Goal: Information Seeking & Learning: Learn about a topic

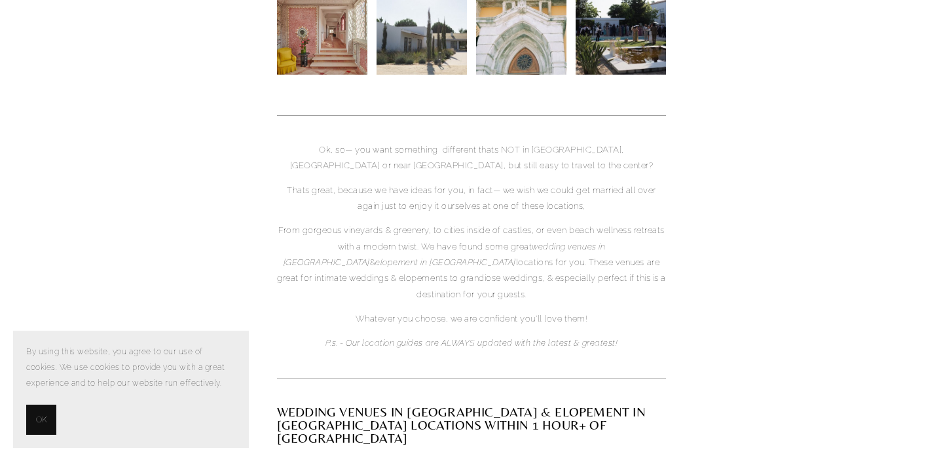
scroll to position [638, 0]
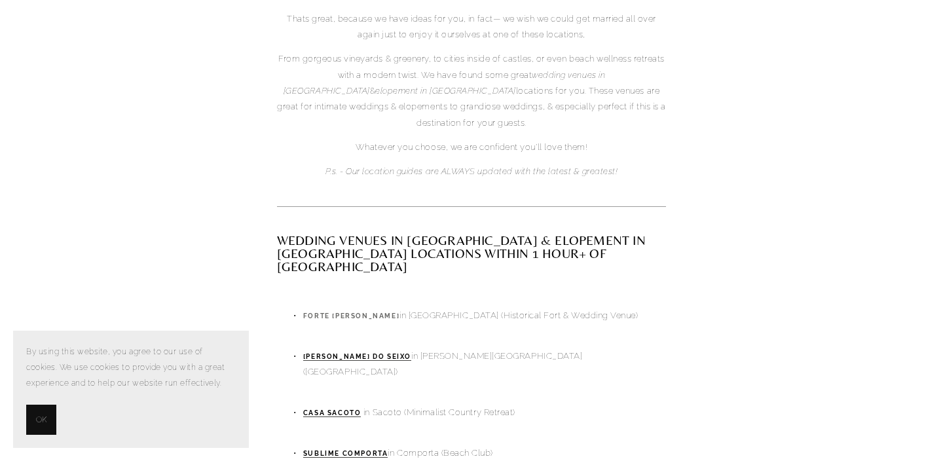
click at [314, 313] on strong "Forte [PERSON_NAME]" at bounding box center [351, 316] width 96 height 7
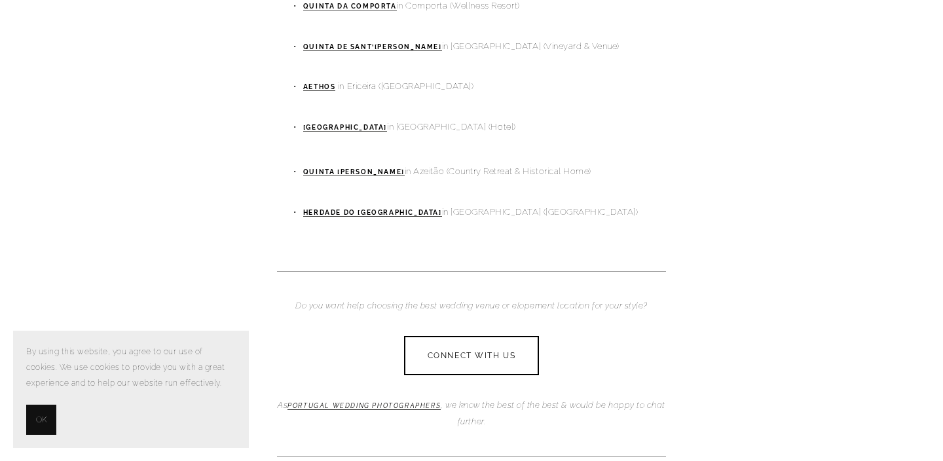
scroll to position [1017, 0]
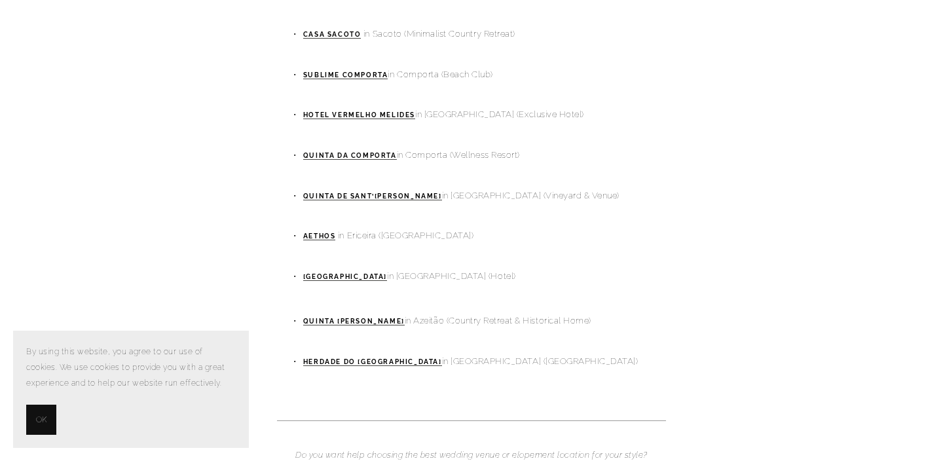
click at [345, 354] on p "Herdade do [GEOGRAPHIC_DATA] in [GEOGRAPHIC_DATA] ([GEOGRAPHIC_DATA])" at bounding box center [484, 362] width 363 height 16
click at [322, 358] on strong "Herdade do [GEOGRAPHIC_DATA]" at bounding box center [372, 361] width 139 height 7
click at [325, 318] on strong "Quinta [PERSON_NAME]" at bounding box center [354, 321] width 102 height 7
click at [333, 273] on strong "[GEOGRAPHIC_DATA]" at bounding box center [345, 276] width 84 height 7
click at [320, 193] on strong "Quinta de Sant’[PERSON_NAME]" at bounding box center [372, 196] width 139 height 7
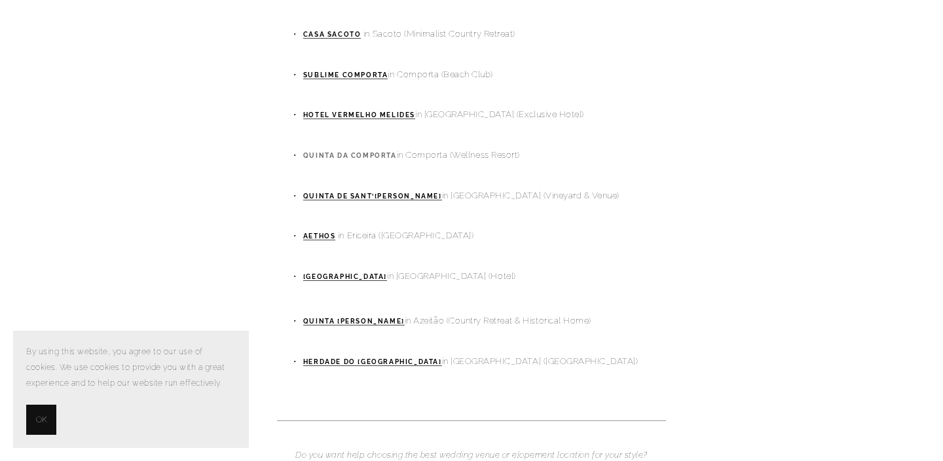
click at [316, 152] on strong "Quinta da Comporta" at bounding box center [350, 155] width 94 height 7
click at [335, 107] on p "Hotel Vermelho Melides in [GEOGRAPHIC_DATA] (Exclusive Hotel)" at bounding box center [484, 115] width 363 height 16
click at [326, 111] on strong "Hotel Vermelho Melides" at bounding box center [359, 114] width 112 height 7
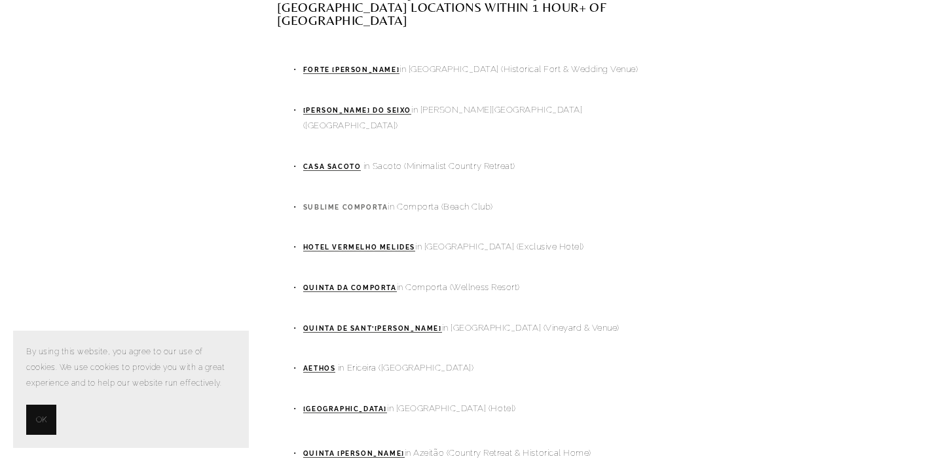
scroll to position [880, 0]
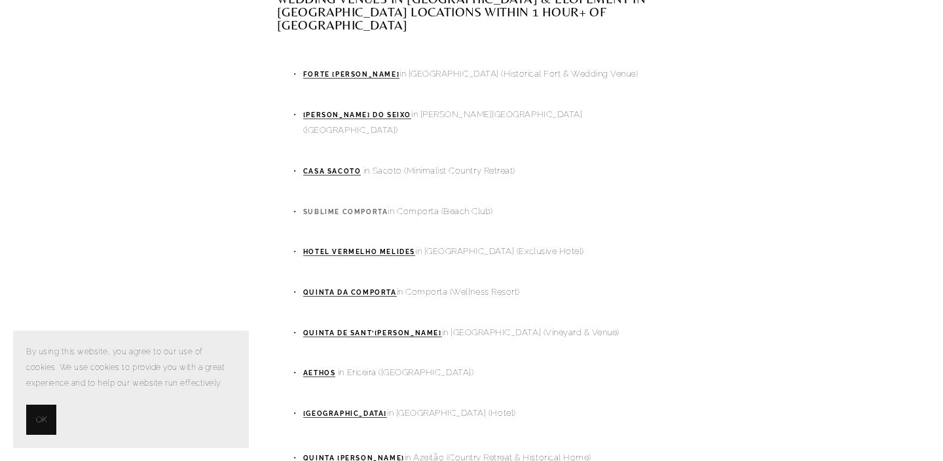
click at [352, 208] on link "Sublime Comporta" at bounding box center [345, 212] width 85 height 8
click at [310, 168] on strong "Casa Sacoto" at bounding box center [332, 171] width 58 height 7
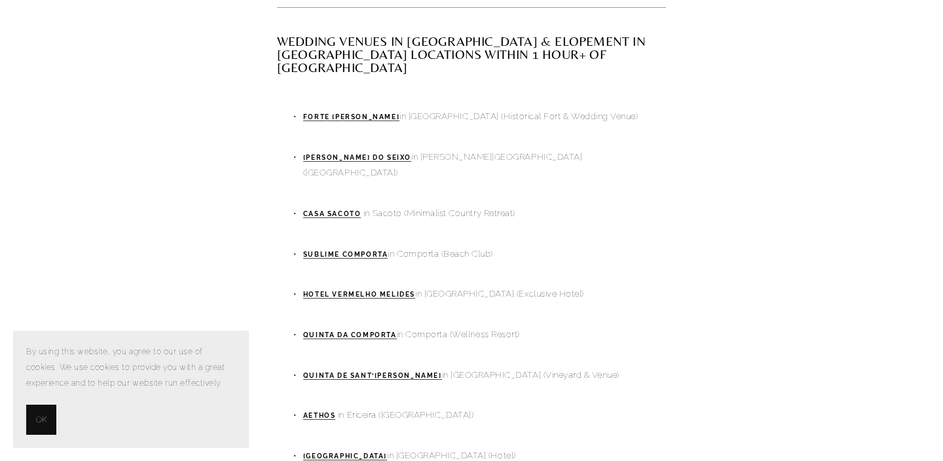
scroll to position [822, 0]
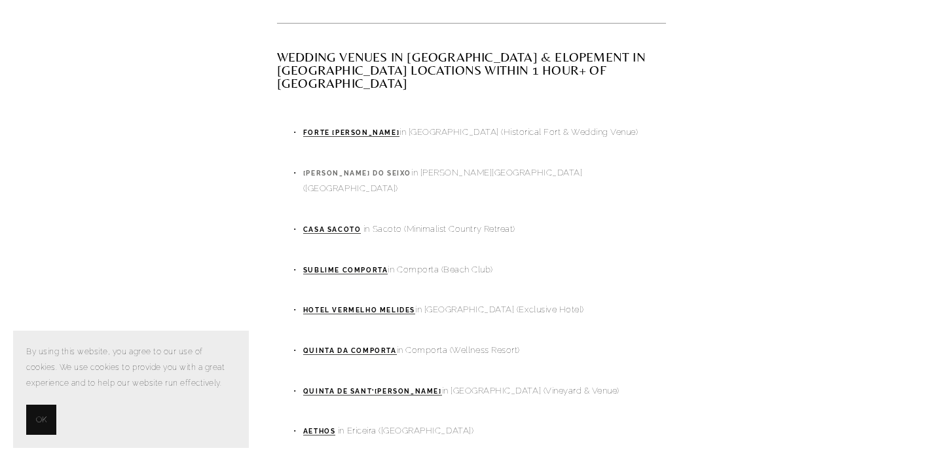
click at [323, 170] on strong "[PERSON_NAME] do Seixo" at bounding box center [357, 173] width 108 height 7
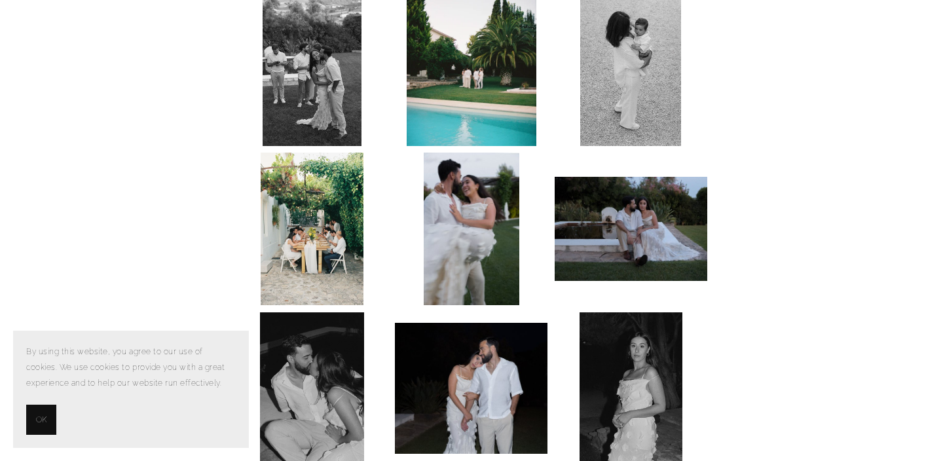
scroll to position [890, 0]
